Goal: Task Accomplishment & Management: Use online tool/utility

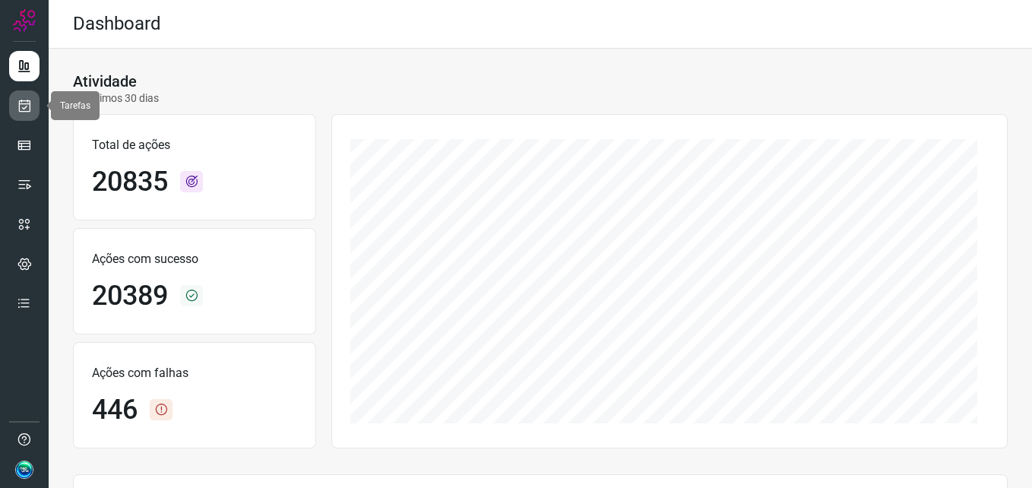
click at [18, 108] on icon at bounding box center [25, 105] width 16 height 15
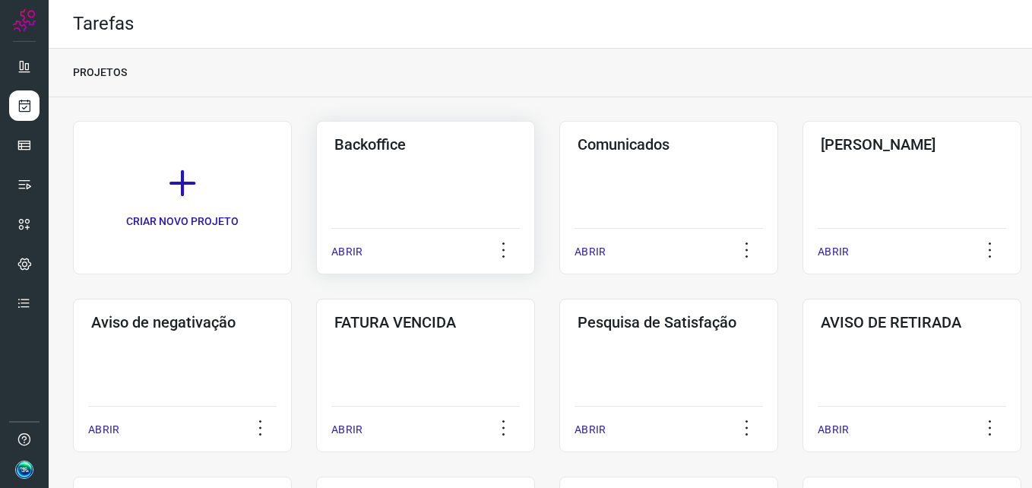
click at [448, 216] on div "Backoffice ABRIR" at bounding box center [425, 198] width 219 height 154
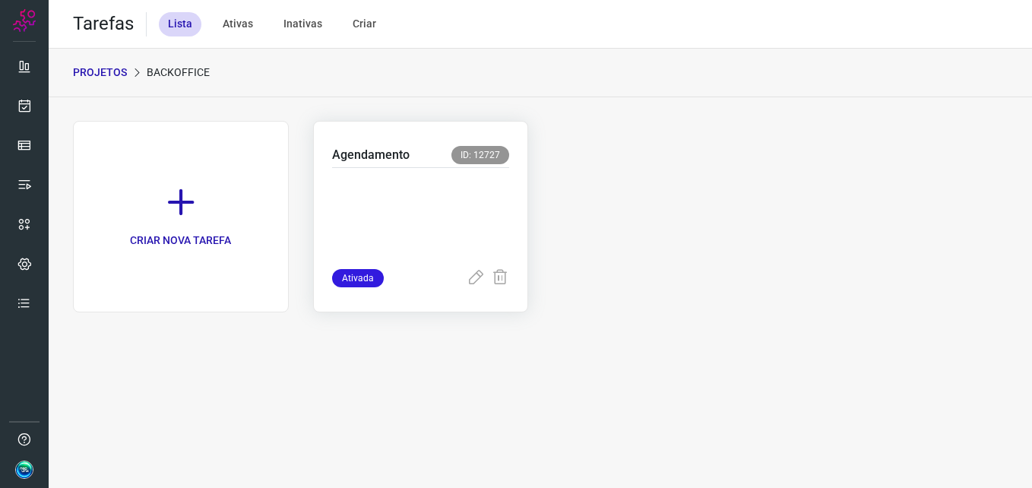
click at [446, 215] on p at bounding box center [421, 215] width 178 height 76
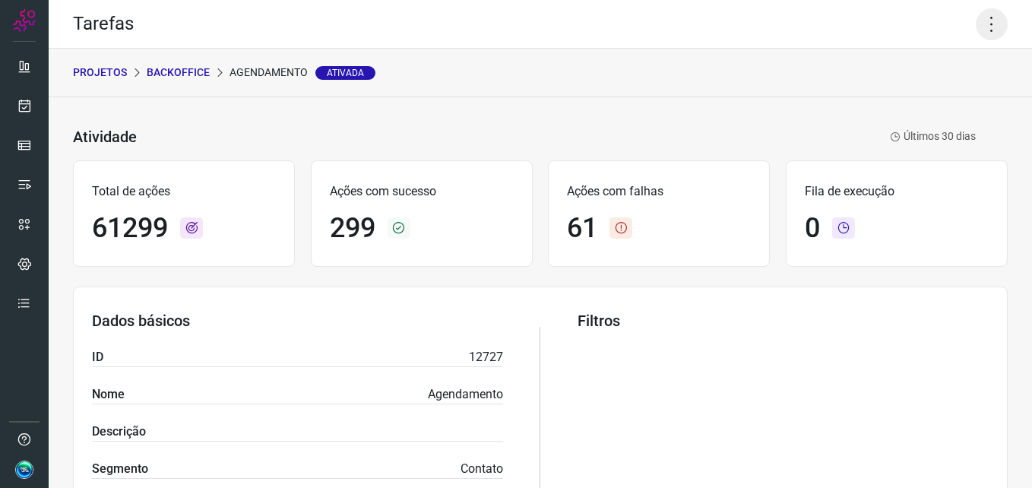
click at [985, 22] on icon at bounding box center [992, 24] width 32 height 32
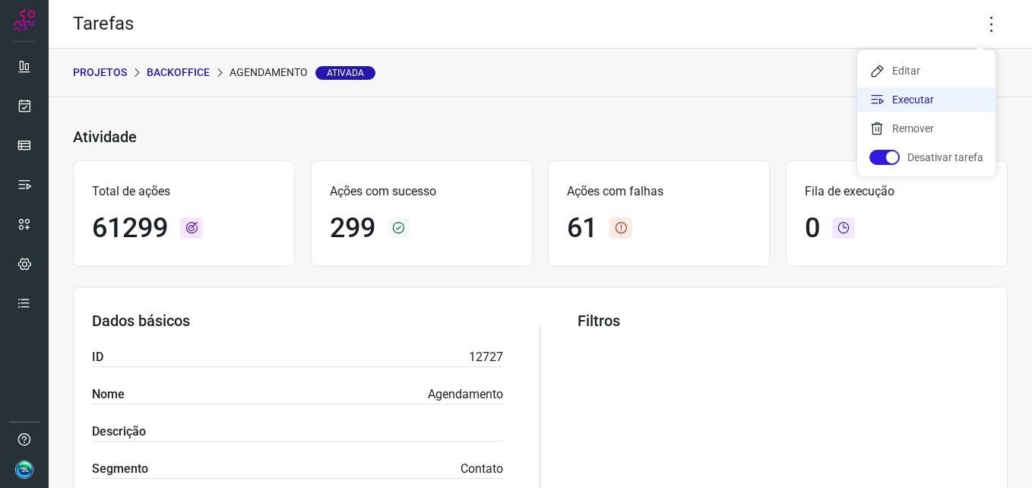
click at [950, 90] on li "Executar" at bounding box center [927, 99] width 138 height 24
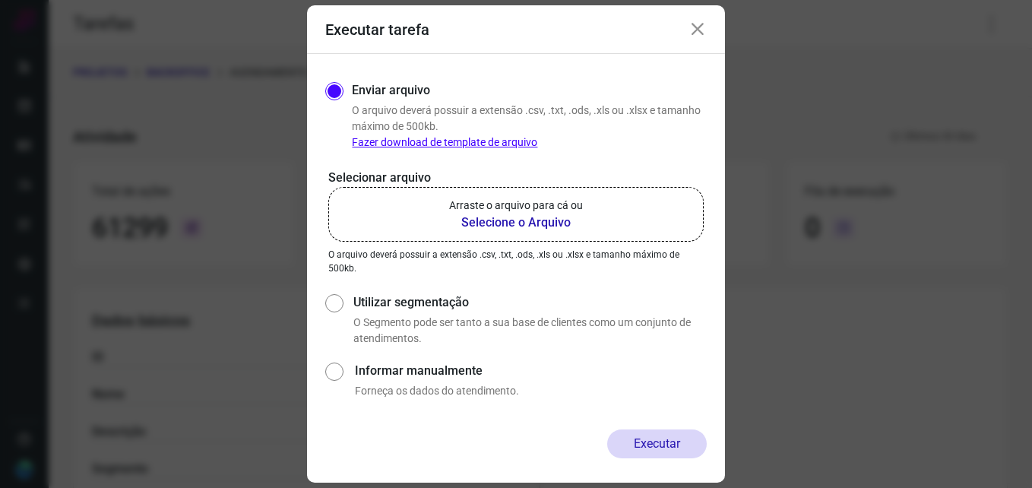
click at [477, 229] on b "Selecione o Arquivo" at bounding box center [516, 223] width 134 height 18
click at [0, 0] on input "Arraste o arquivo para cá ou Selecione o Arquivo" at bounding box center [0, 0] width 0 height 0
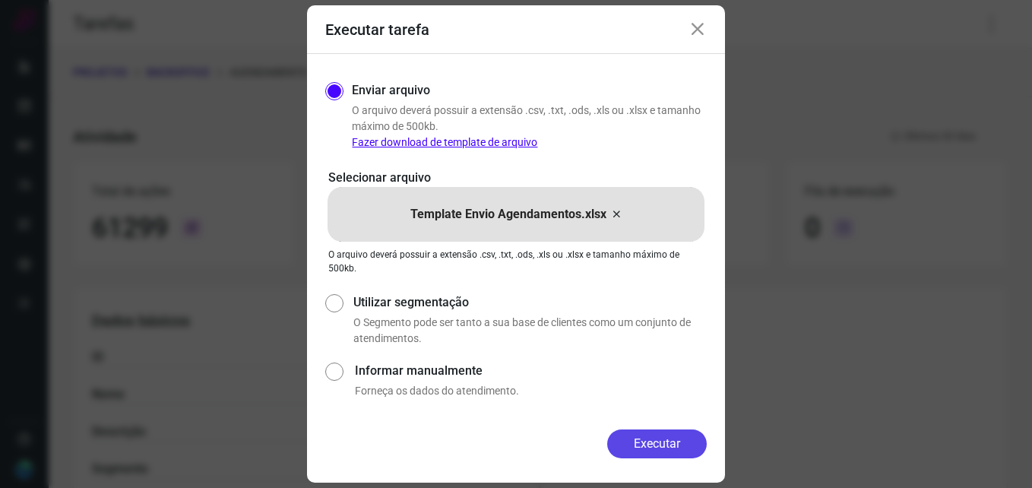
click at [654, 446] on button "Executar" at bounding box center [657, 444] width 100 height 29
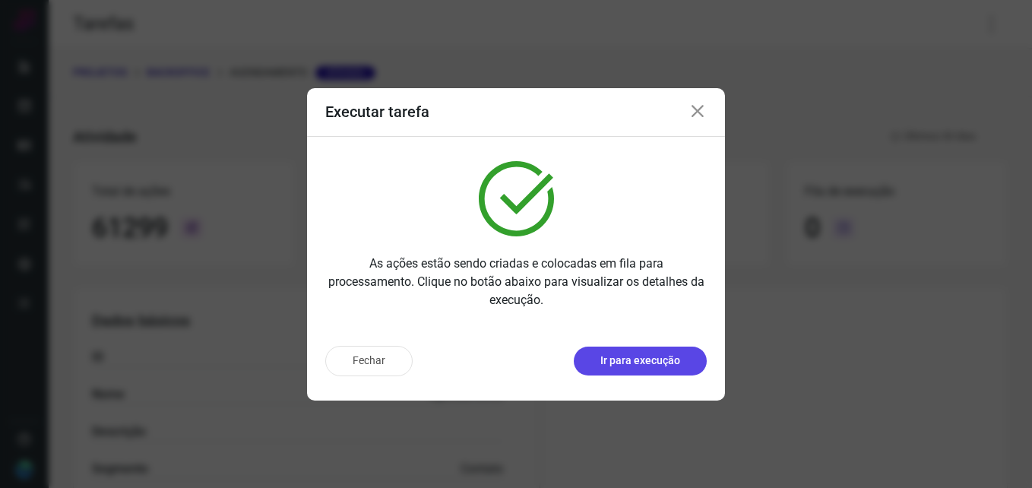
click at [646, 363] on p "Ir para execução" at bounding box center [641, 361] width 80 height 16
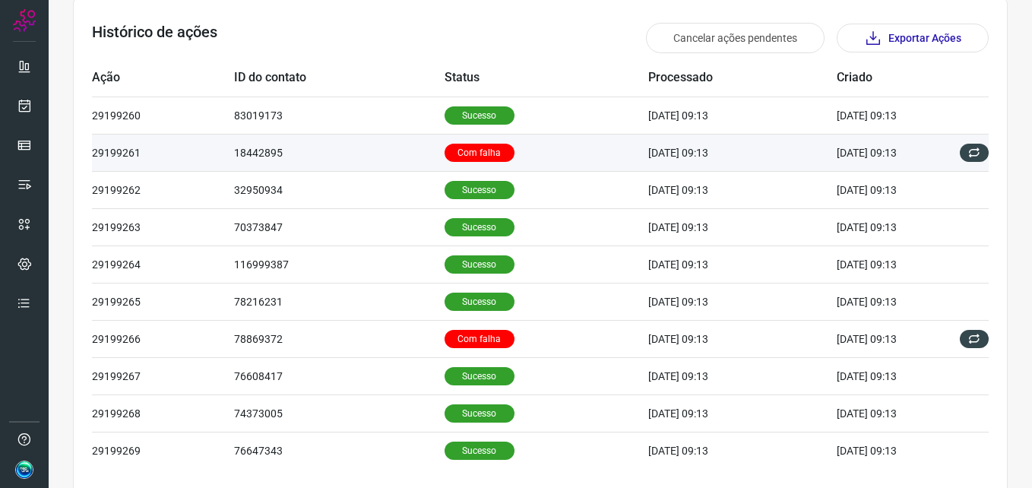
scroll to position [456, 0]
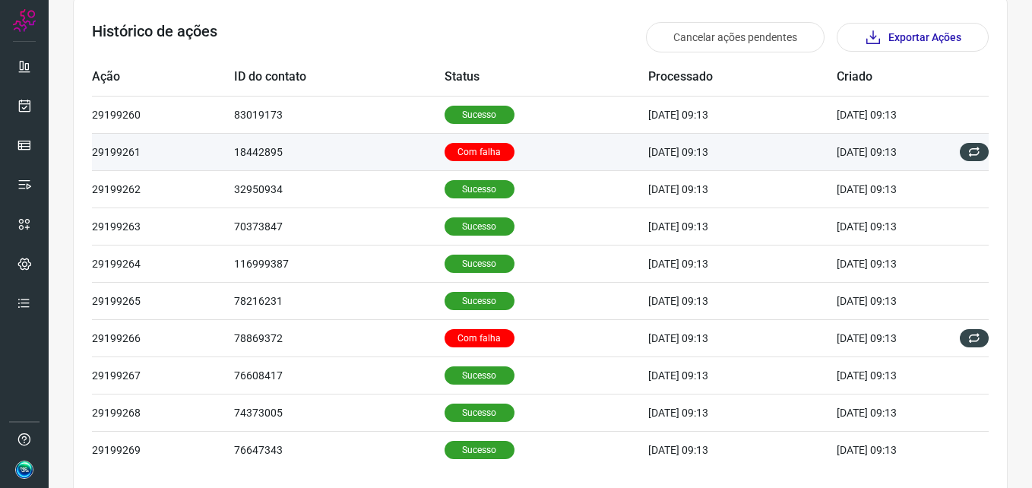
click at [480, 153] on p "Com falha" at bounding box center [480, 152] width 70 height 18
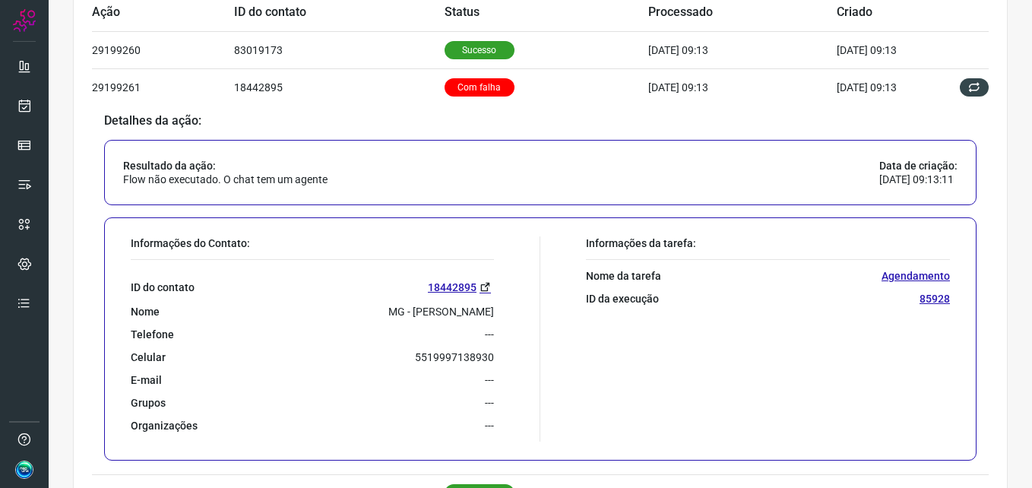
scroll to position [608, 0]
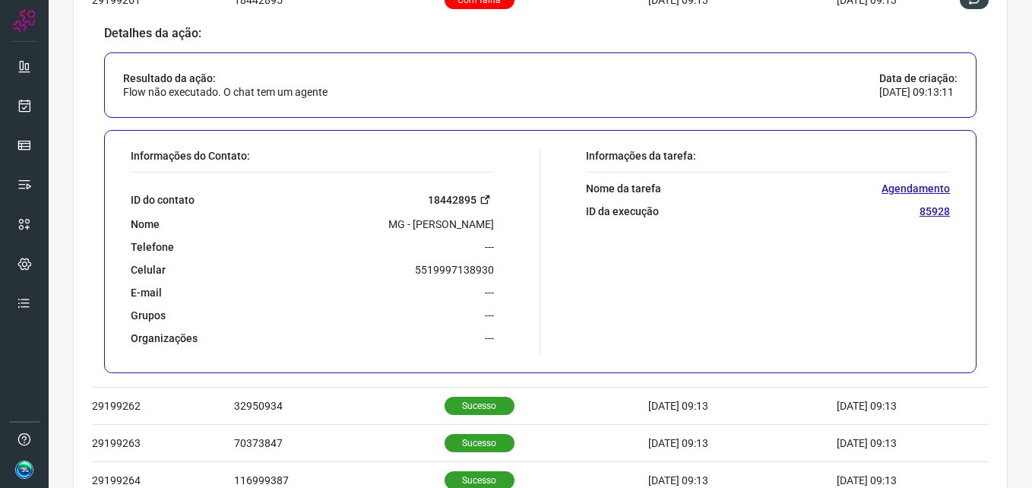
click at [456, 196] on link "18442895" at bounding box center [461, 199] width 66 height 17
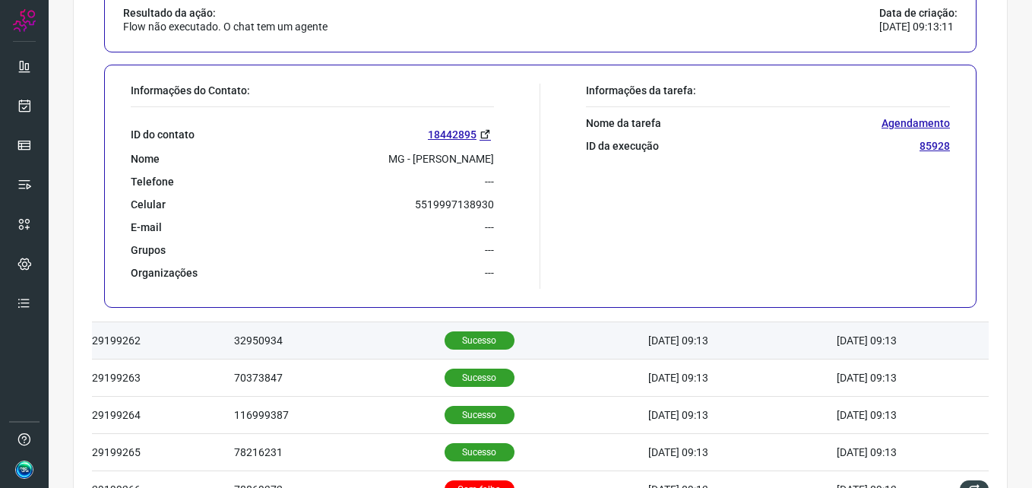
scroll to position [836, 0]
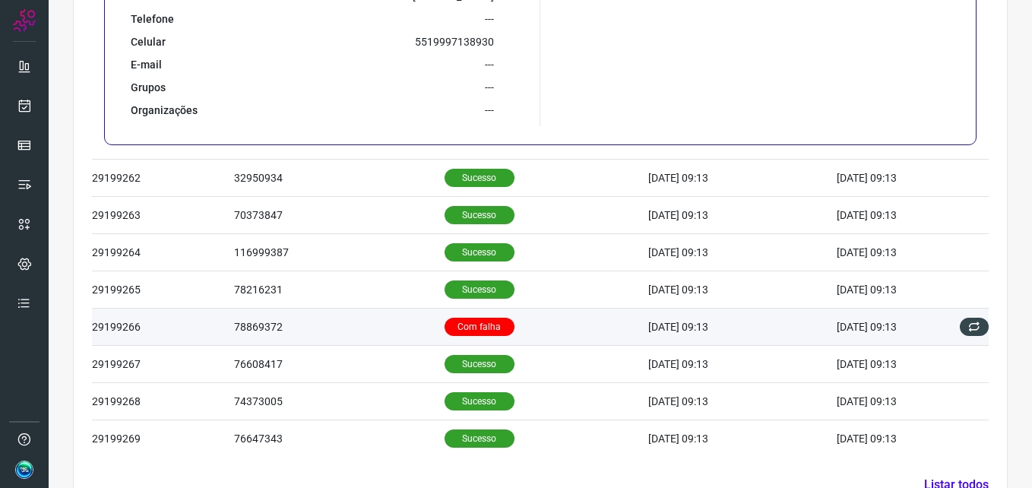
click at [471, 327] on p "Com falha" at bounding box center [480, 327] width 70 height 18
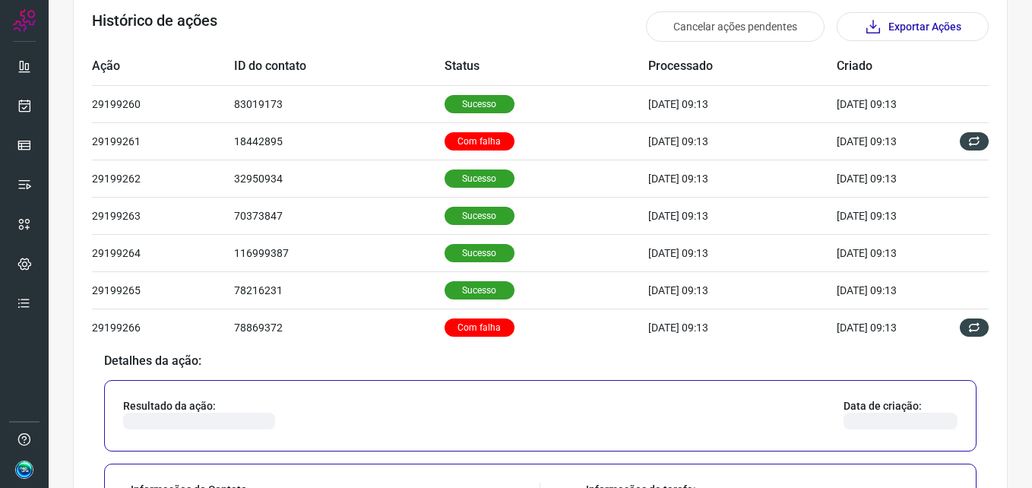
scroll to position [619, 0]
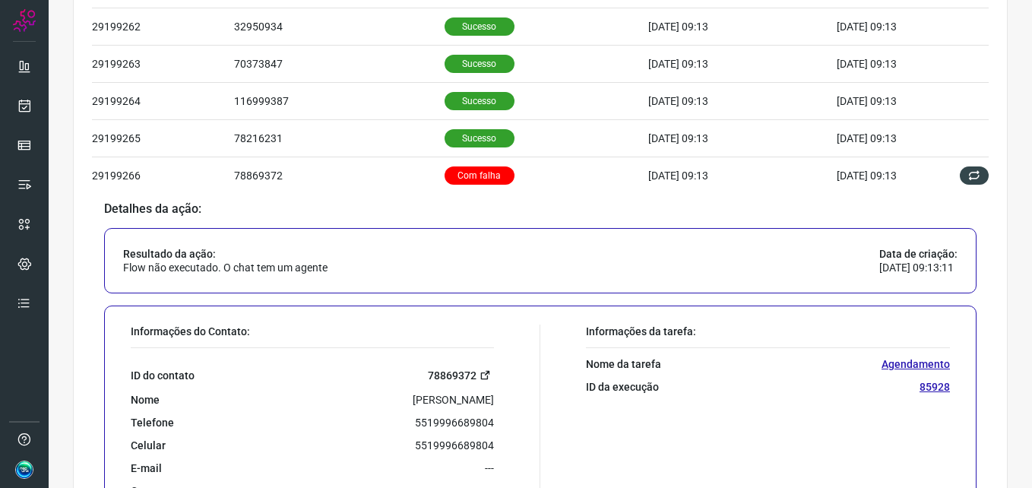
click at [458, 379] on link "78869372" at bounding box center [461, 374] width 66 height 17
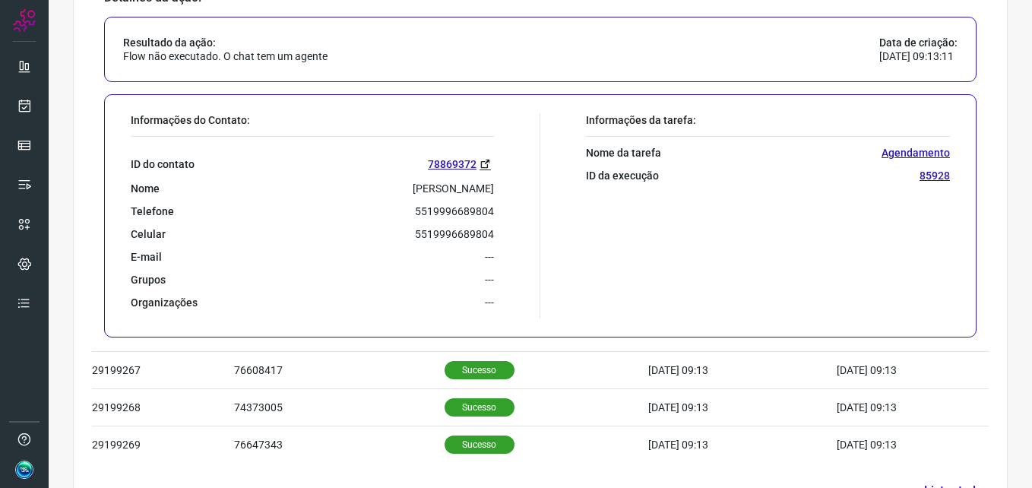
scroll to position [883, 0]
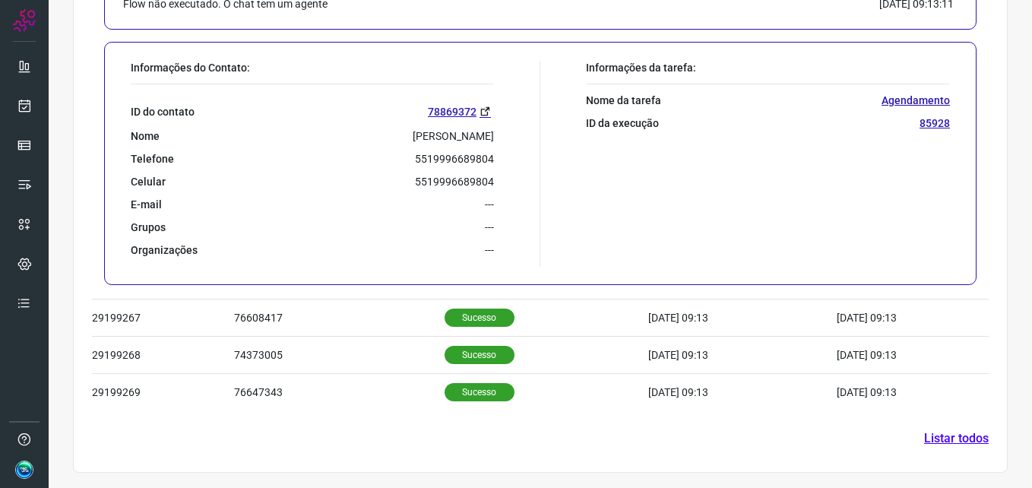
click at [937, 430] on link "Listar todos" at bounding box center [956, 439] width 65 height 18
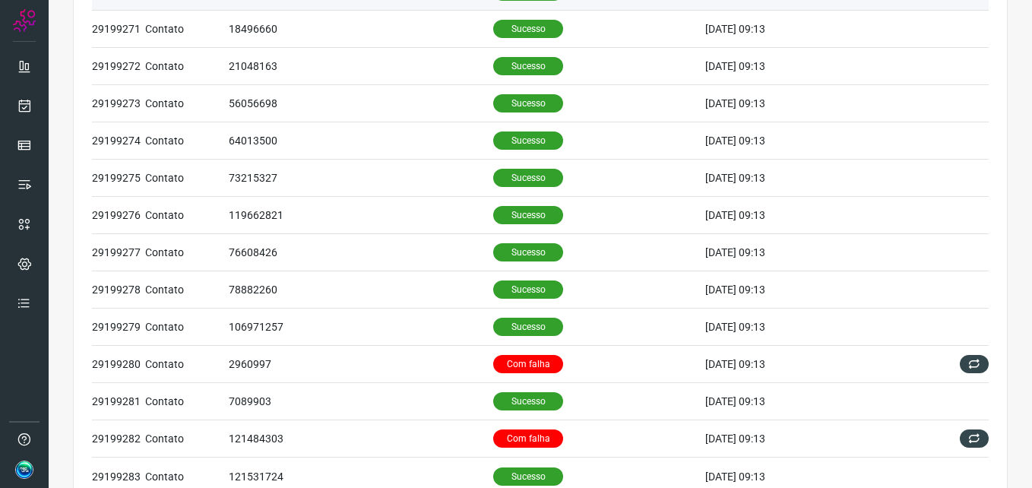
scroll to position [579, 0]
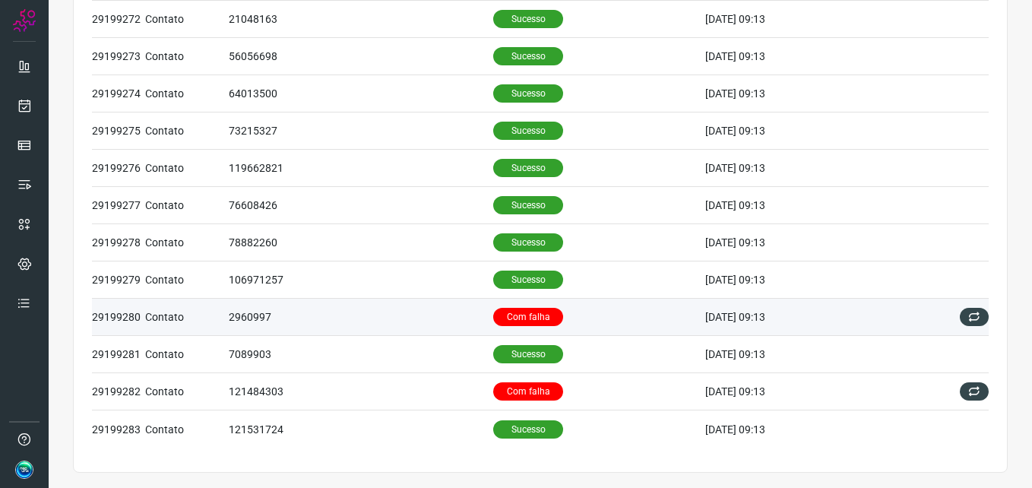
click at [522, 307] on td "Com falha" at bounding box center [599, 317] width 212 height 37
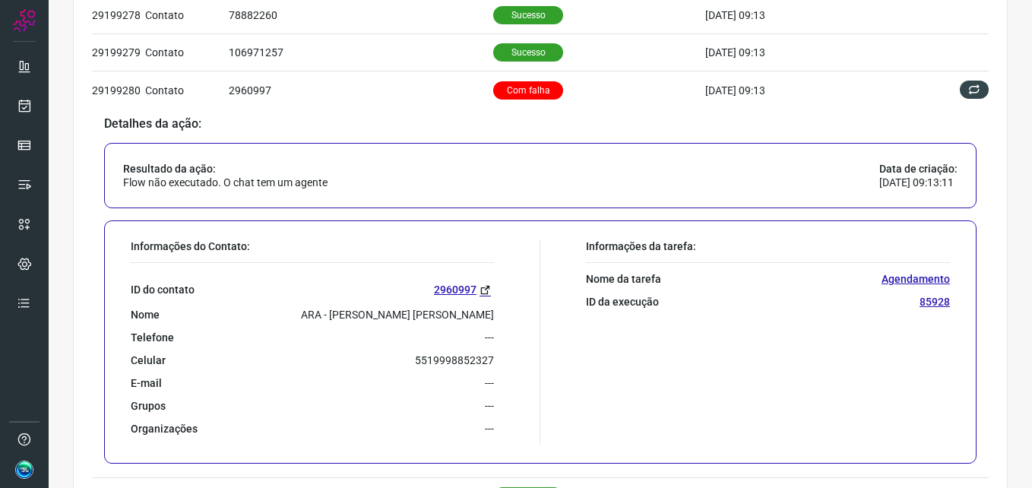
scroll to position [807, 0]
click at [460, 283] on link "2960997" at bounding box center [464, 289] width 60 height 17
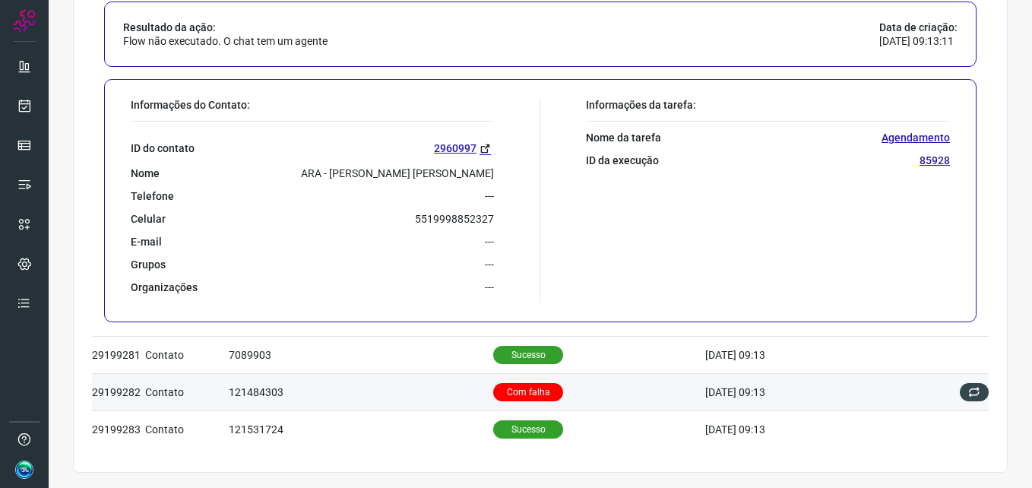
click at [519, 394] on p "Com falha" at bounding box center [528, 392] width 70 height 18
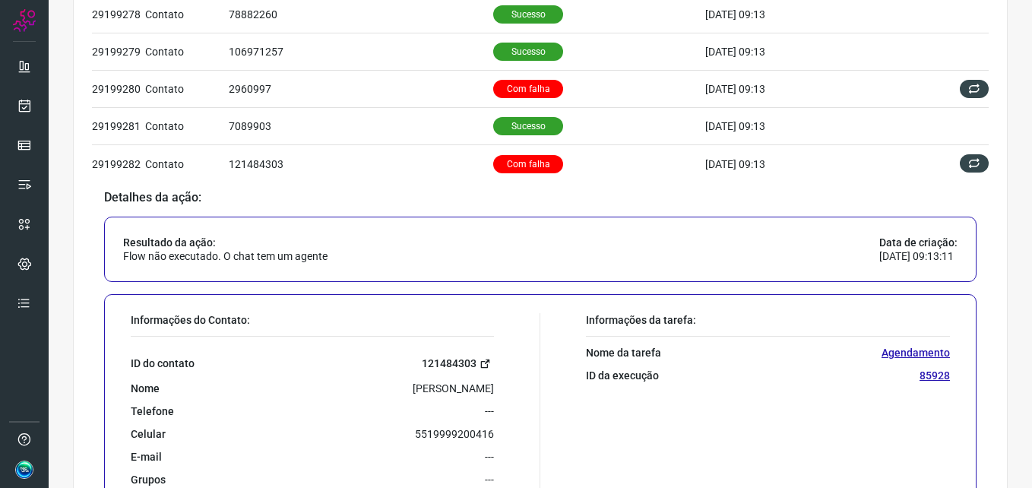
click at [453, 360] on link "121484303" at bounding box center [458, 363] width 72 height 17
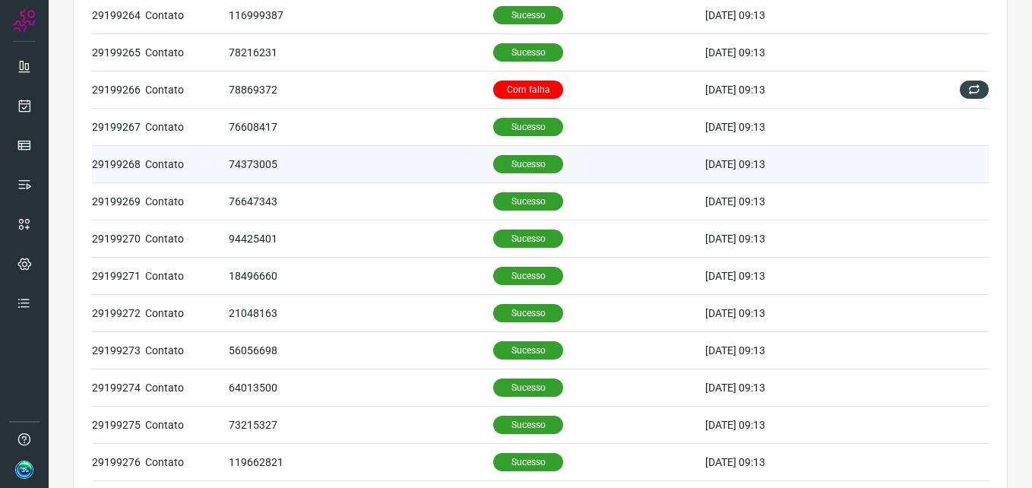
scroll to position [0, 0]
